Goal: Task Accomplishment & Management: Complete application form

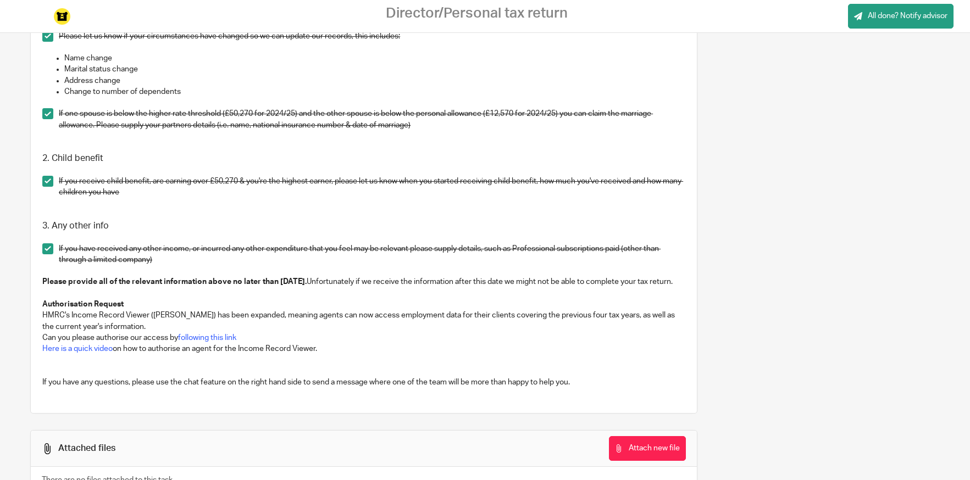
scroll to position [1751, 0]
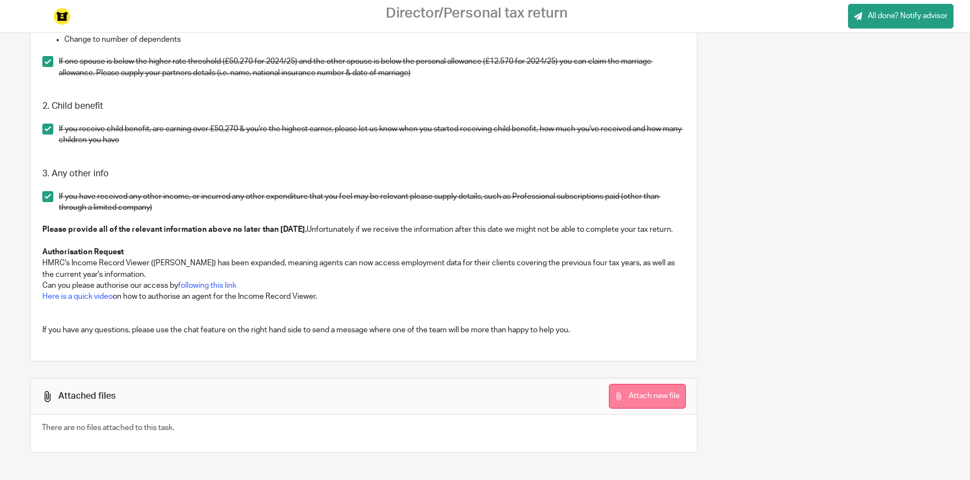
click at [659, 394] on button "Attach new file" at bounding box center [647, 396] width 77 height 25
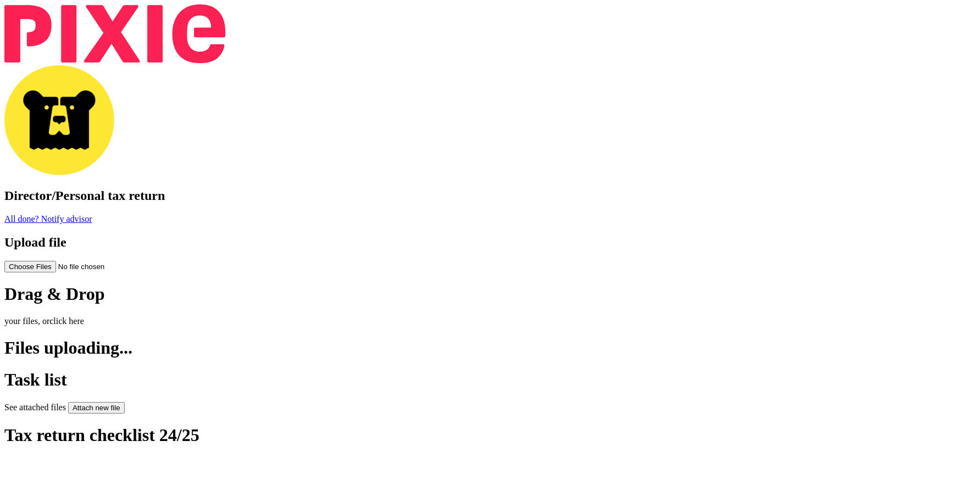
scroll to position [1804, 0]
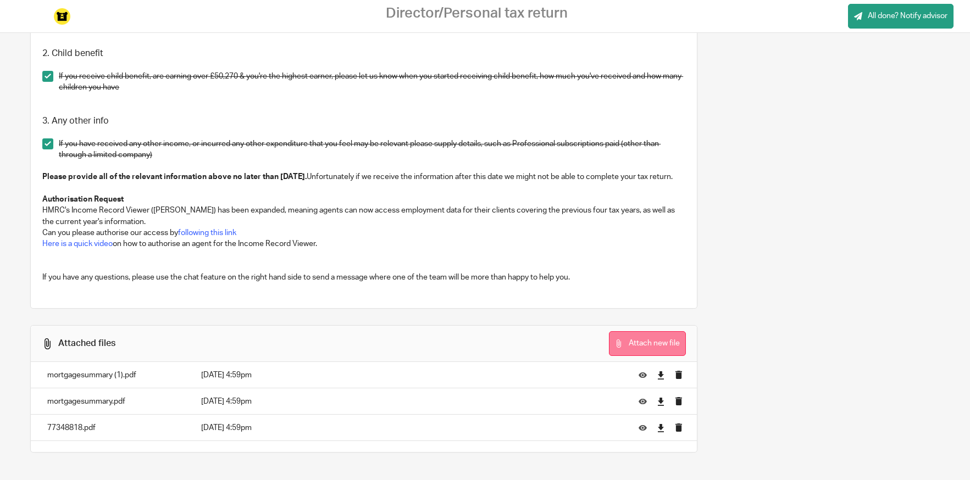
click at [656, 341] on button "Attach new file" at bounding box center [647, 343] width 77 height 25
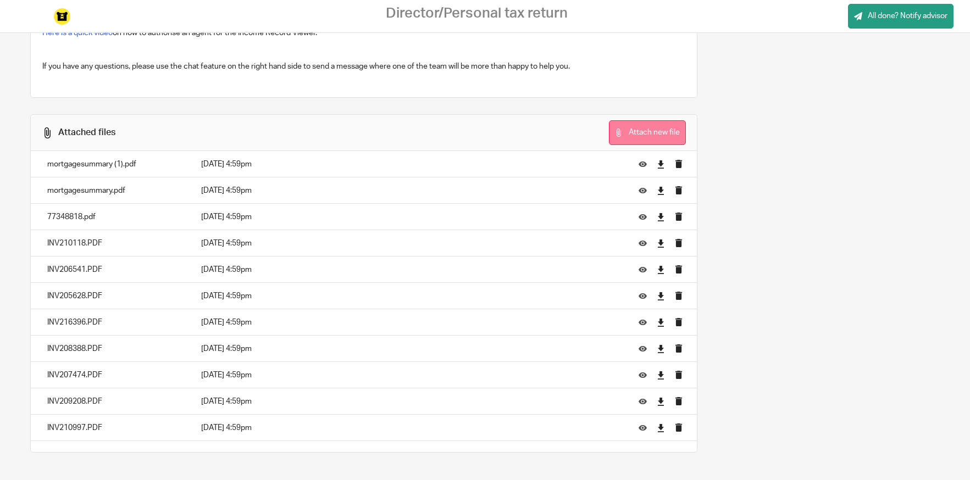
scroll to position [2011, 0]
click at [639, 137] on button "Attach new file" at bounding box center [647, 132] width 77 height 25
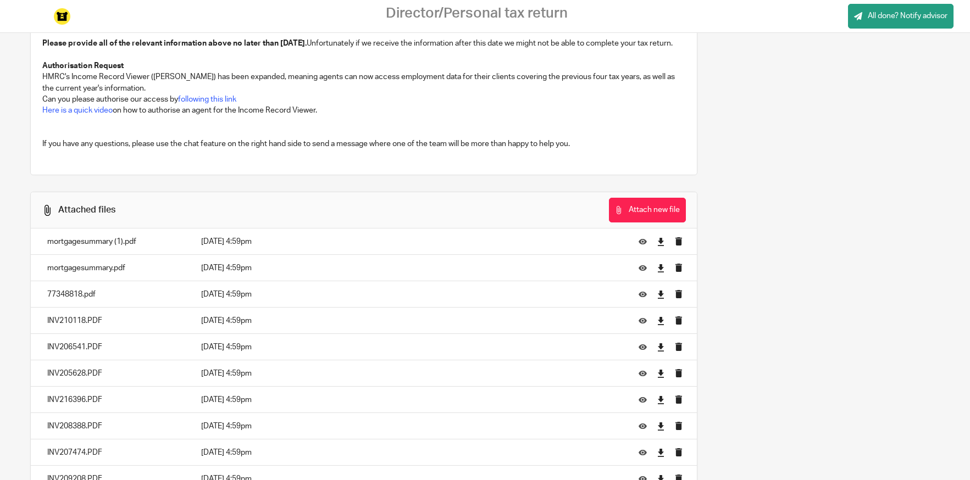
scroll to position [2042, 0]
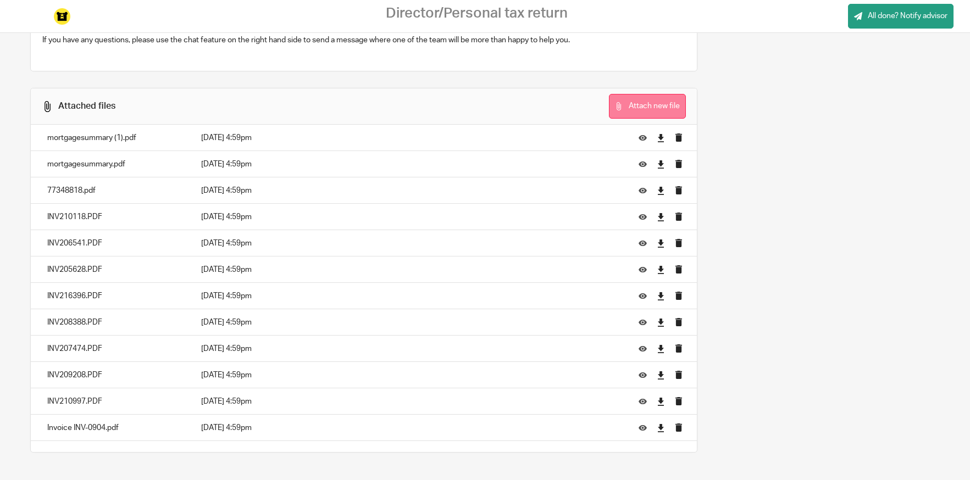
click at [662, 108] on button "Attach new file" at bounding box center [647, 106] width 77 height 25
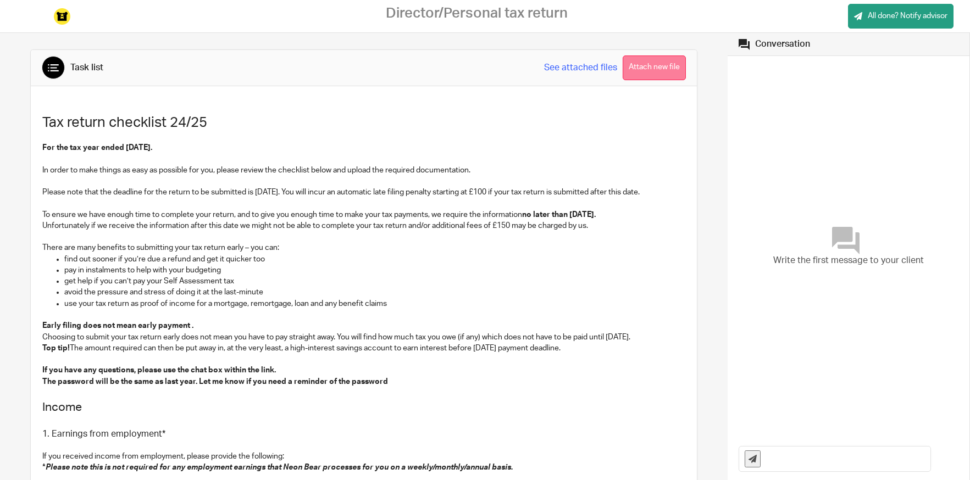
click at [682, 79] on button "Attach new file" at bounding box center [654, 68] width 63 height 25
click at [655, 72] on button "Attach new file" at bounding box center [654, 68] width 63 height 25
click at [657, 67] on button "Attach new file" at bounding box center [654, 68] width 63 height 25
click at [653, 69] on button "Attach new file" at bounding box center [654, 68] width 63 height 25
click at [648, 65] on button "Attach new file" at bounding box center [654, 68] width 63 height 25
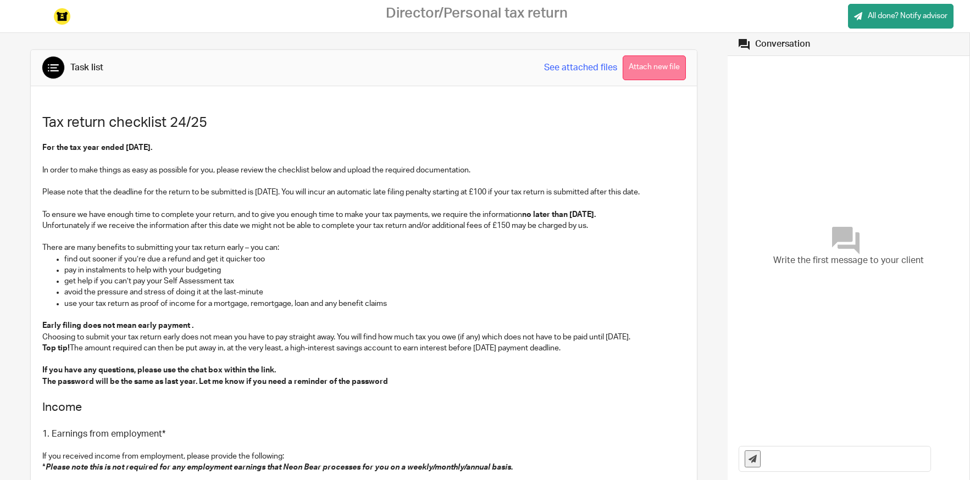
click at [660, 69] on button "Attach new file" at bounding box center [654, 68] width 63 height 25
click at [892, 20] on span "All done? Notify advisor" at bounding box center [908, 15] width 80 height 11
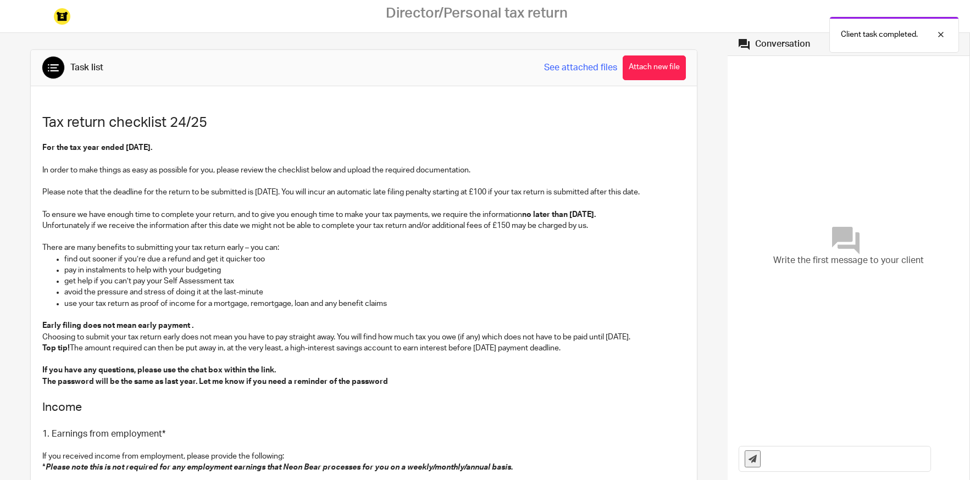
click at [828, 333] on div "Write the first message to your client" at bounding box center [849, 247] width 220 height 371
click at [788, 461] on input "text" at bounding box center [848, 459] width 164 height 25
type input "Hi, I have uploaded everything bar the certificate of interest from barclays, w…"
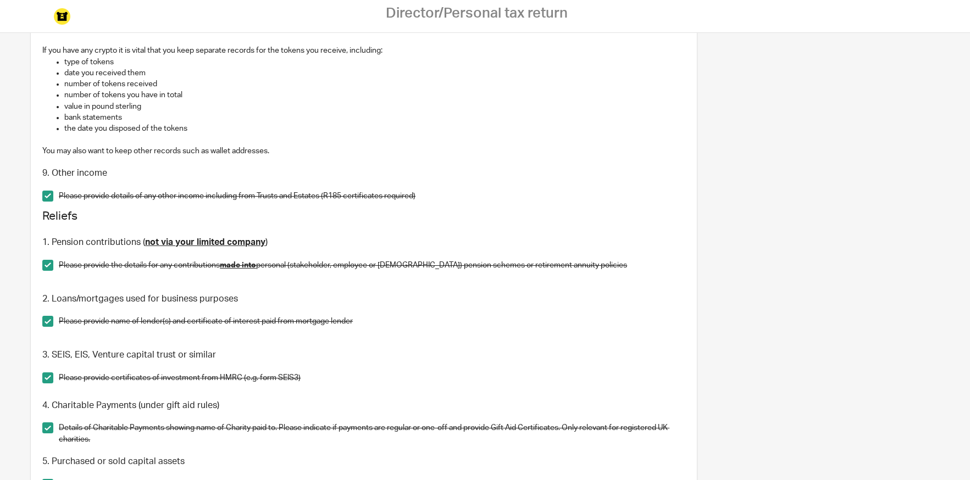
scroll to position [0, 0]
